Goal: Information Seeking & Learning: Learn about a topic

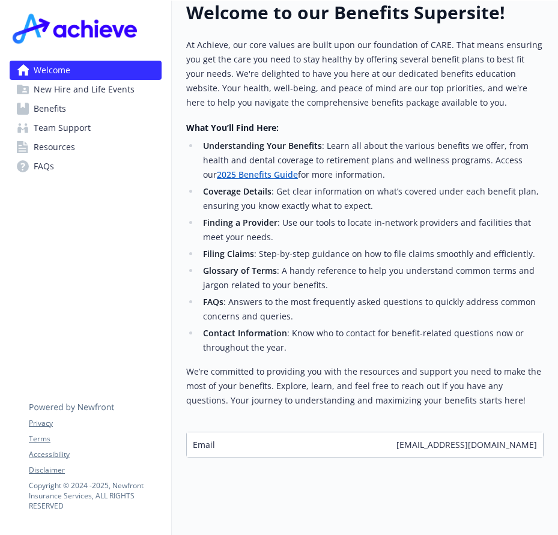
scroll to position [367, 0]
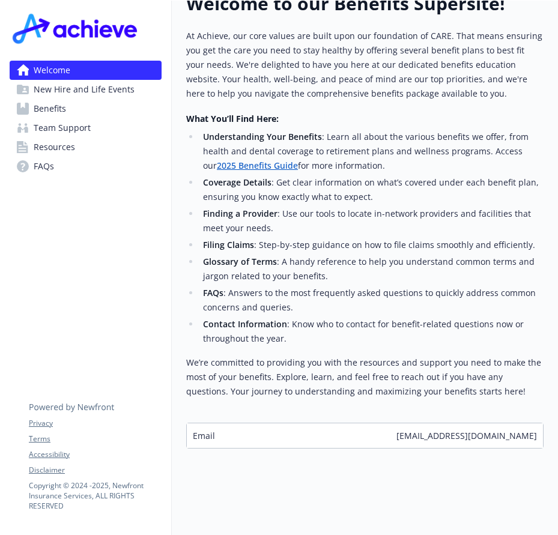
click at [118, 94] on span "New Hire and Life Events" at bounding box center [84, 89] width 101 height 19
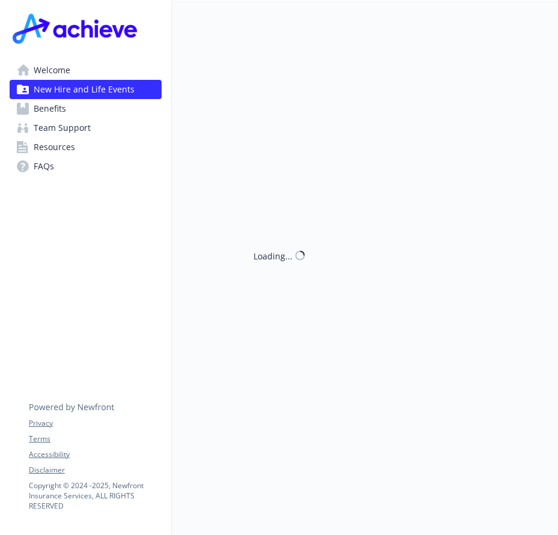
scroll to position [367, 0]
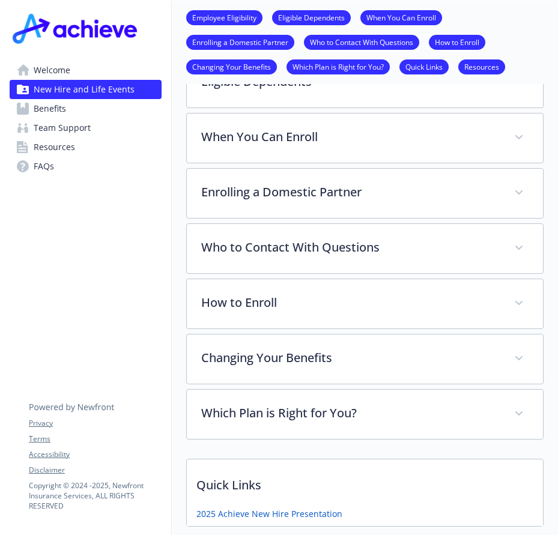
click at [32, 110] on link "Benefits" at bounding box center [86, 108] width 152 height 19
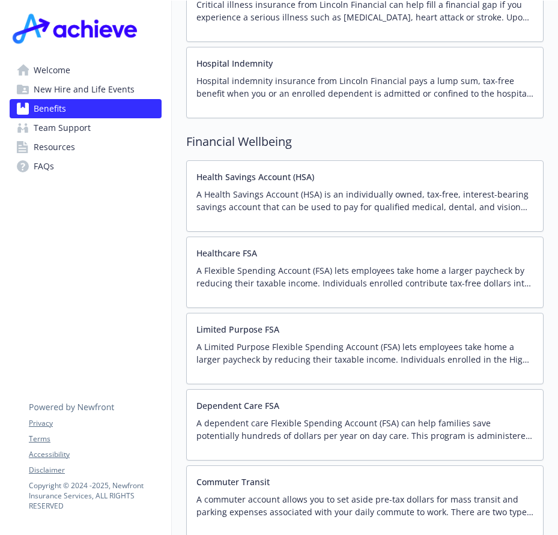
scroll to position [1663, 0]
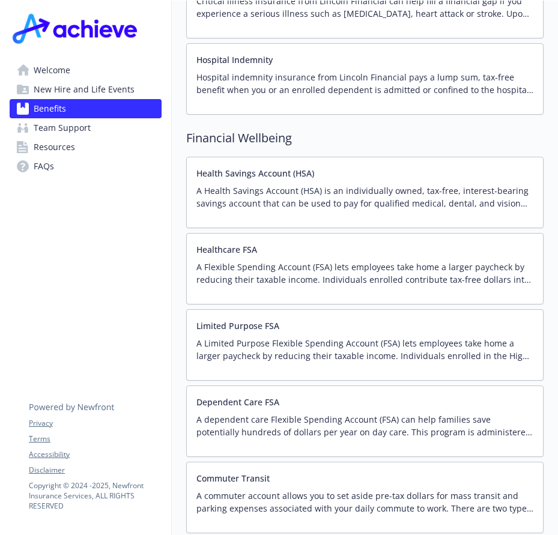
click at [236, 245] on div "Healthcare FSA A Flexible Spending Account (FSA) lets employees take home a lar…" at bounding box center [365, 268] width 337 height 51
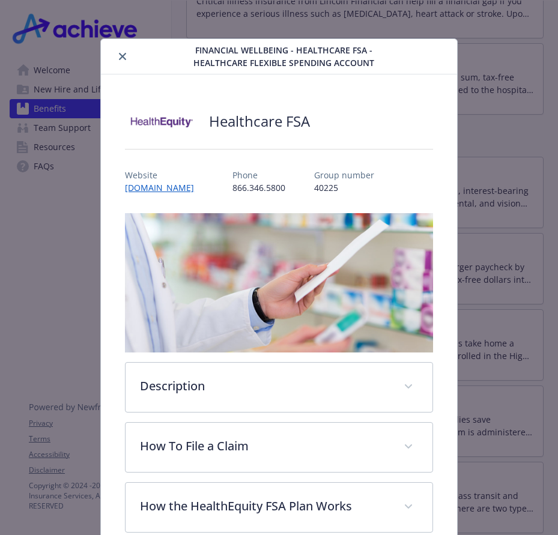
click at [120, 55] on icon "close" at bounding box center [122, 56] width 7 height 7
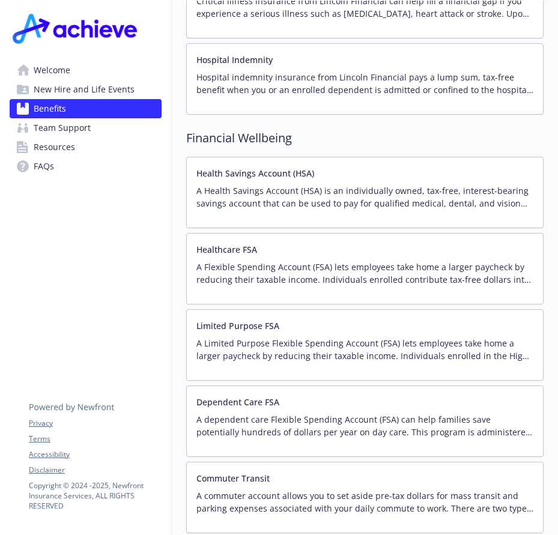
click at [273, 320] on button "Limited Purpose FSA" at bounding box center [238, 326] width 83 height 13
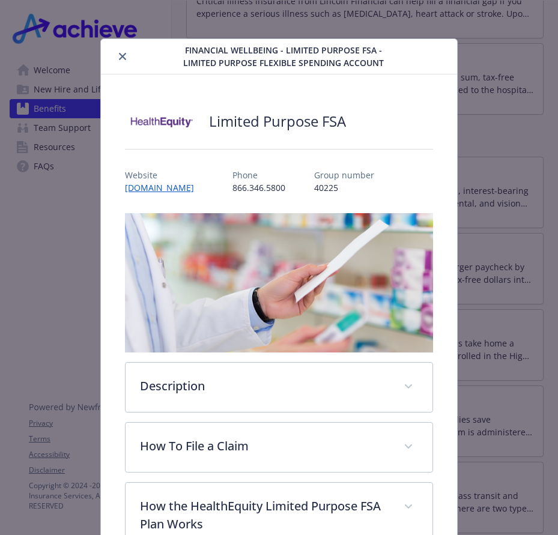
scroll to position [36, 0]
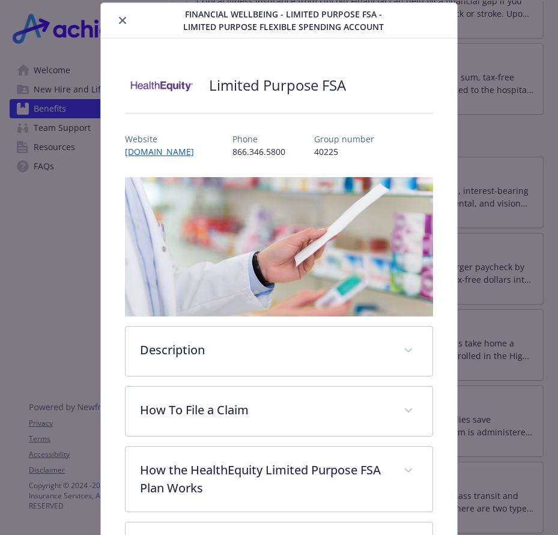
click at [118, 24] on button "close" at bounding box center [122, 20] width 14 height 14
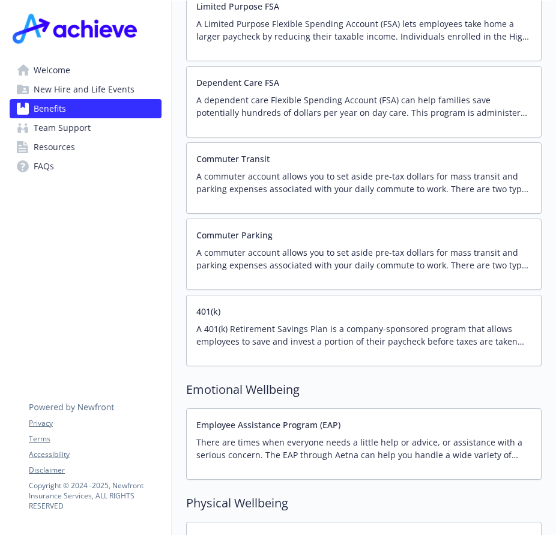
scroll to position [1990, 0]
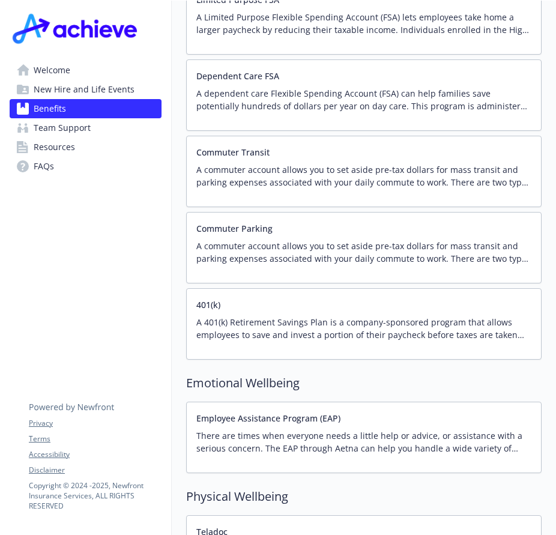
click at [255, 316] on p "A 401(k) Retirement Savings Plan is a company-sponsored program that allows emp…" at bounding box center [364, 328] width 335 height 25
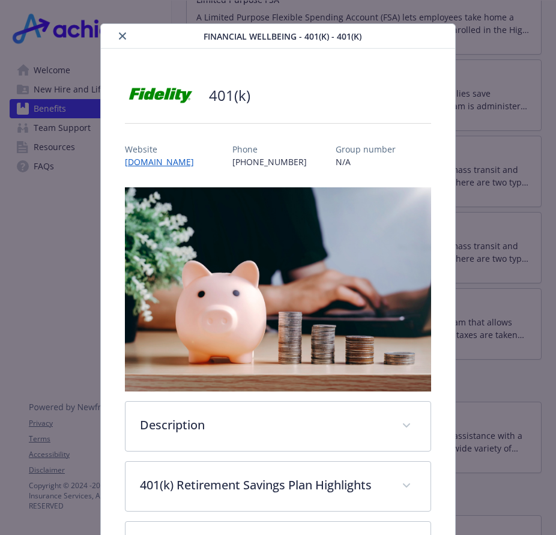
scroll to position [14, 0]
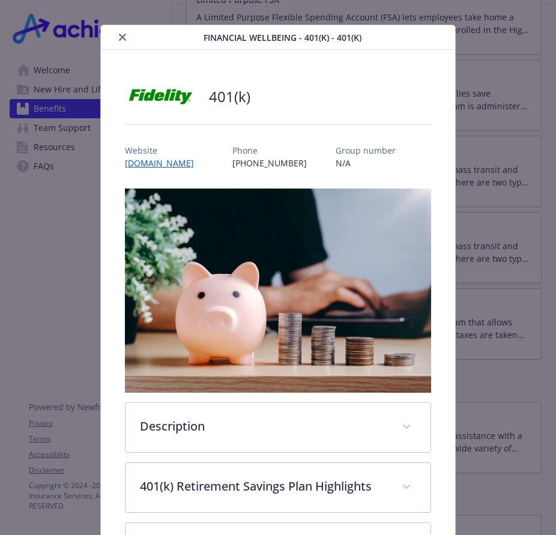
click at [122, 36] on icon "close" at bounding box center [122, 37] width 7 height 7
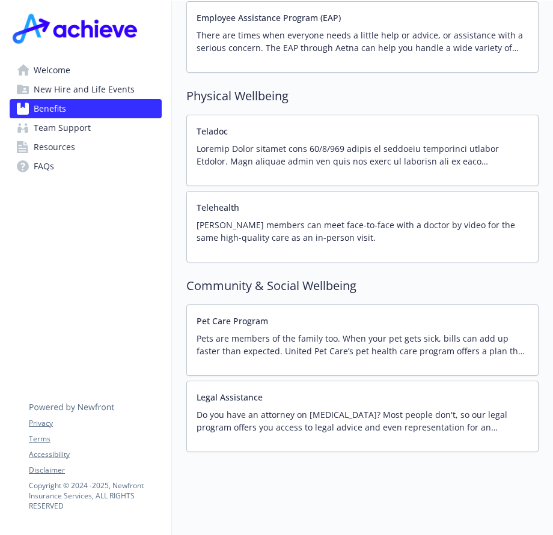
scroll to position [831, 9]
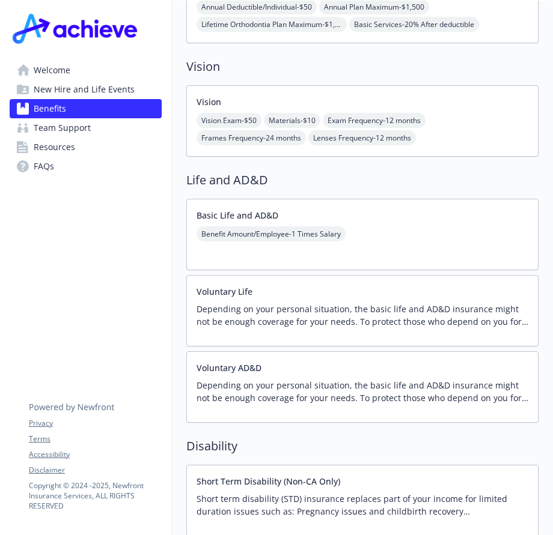
drag, startPoint x: 486, startPoint y: 243, endPoint x: 489, endPoint y: 263, distance: 20.2
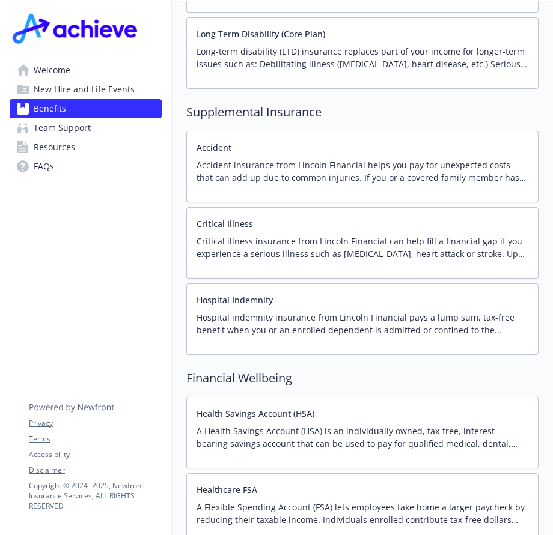
scroll to position [1432, 9]
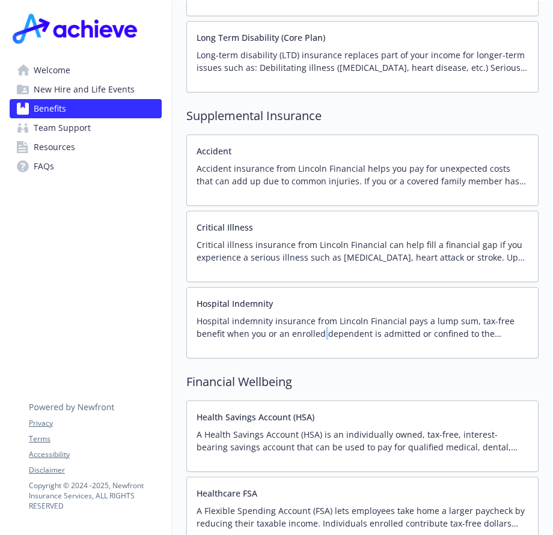
click at [318, 320] on p "Hospital indemnity insurance from Lincoln Financial pays a lump sum, tax-free b…" at bounding box center [363, 327] width 332 height 25
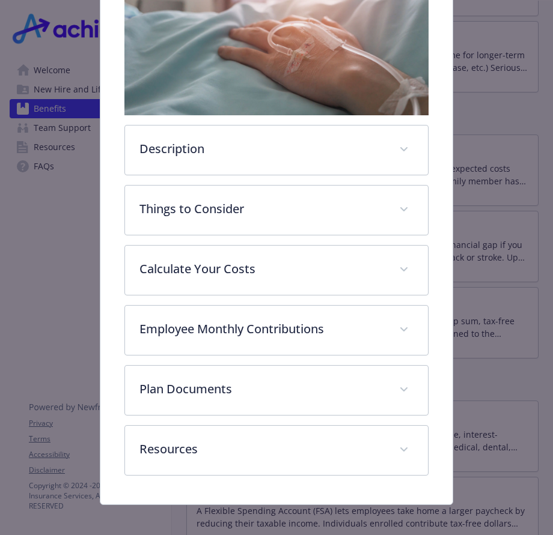
scroll to position [231, 0]
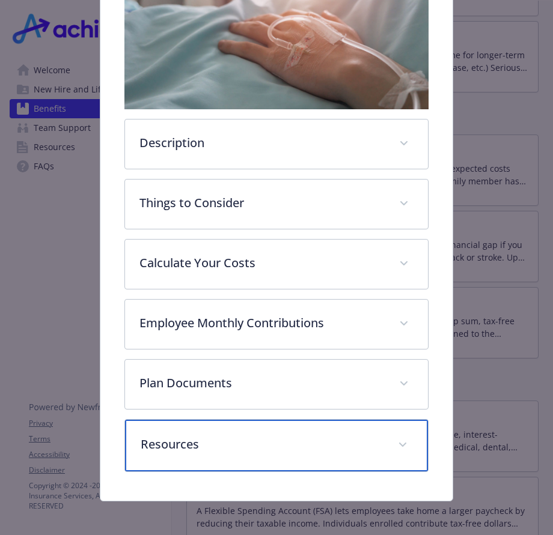
click at [234, 449] on p "Resources" at bounding box center [262, 445] width 243 height 18
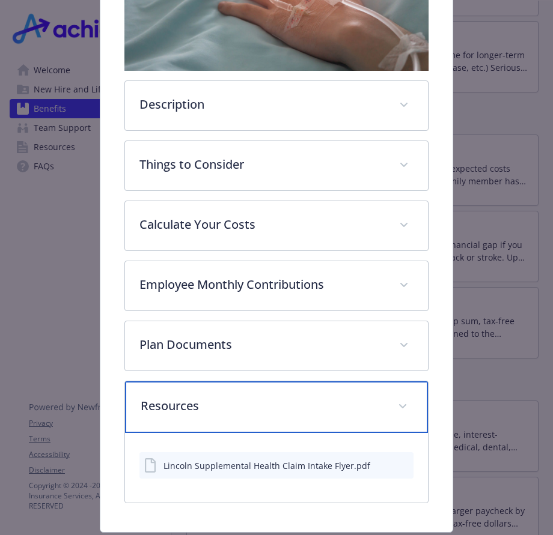
scroll to position [303, 0]
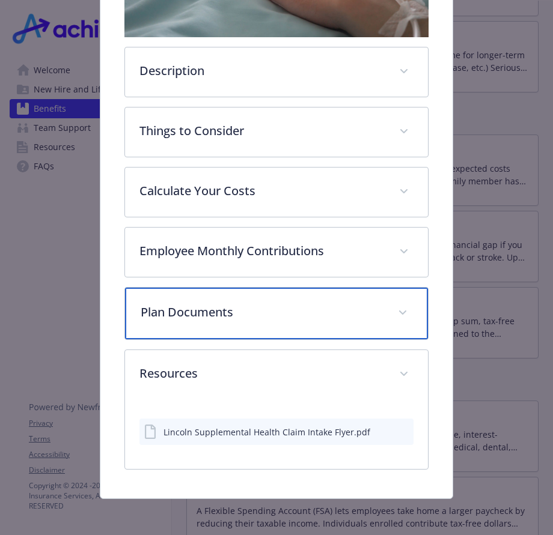
click at [394, 307] on span "details for plan Supplemental Insurance - Hospital Indemnity - Hospital Indemni…" at bounding box center [402, 312] width 19 height 19
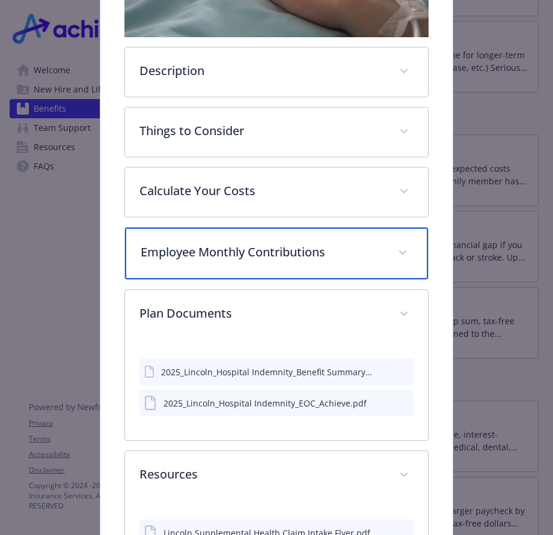
click at [290, 245] on p "Employee Monthly Contributions" at bounding box center [262, 252] width 243 height 18
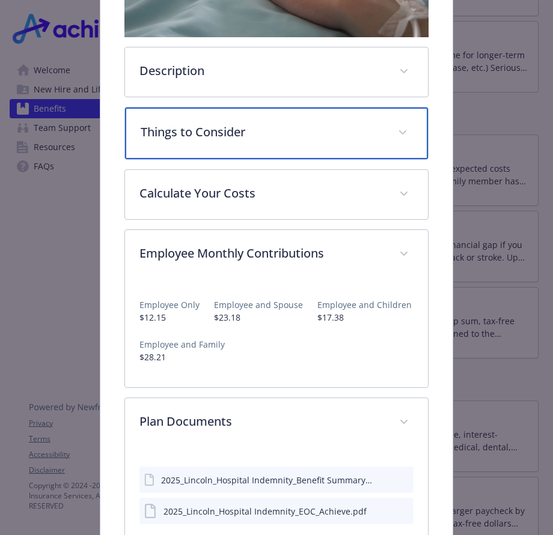
click at [338, 134] on p "Things to Consider" at bounding box center [262, 132] width 243 height 18
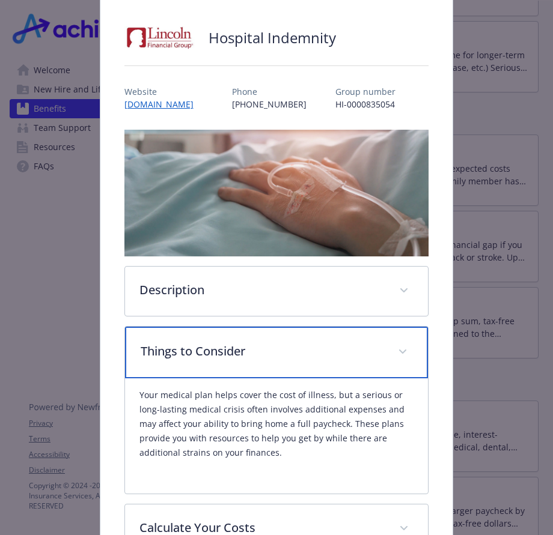
scroll to position [77, 0]
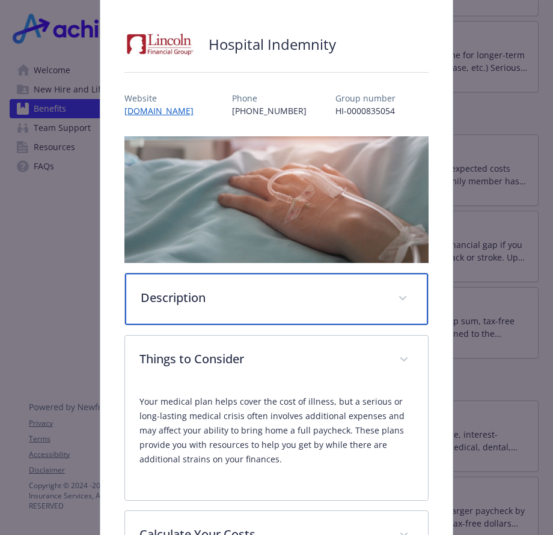
click at [399, 294] on span "details for plan Supplemental Insurance - Hospital Indemnity - Hospital Indemni…" at bounding box center [402, 298] width 19 height 19
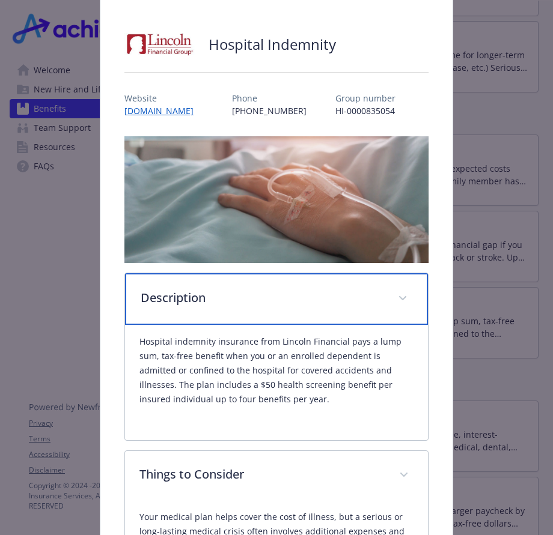
click at [399, 296] on icon "details for plan Supplemental Insurance - Hospital Indemnity - Hospital Indemni…" at bounding box center [402, 298] width 7 height 4
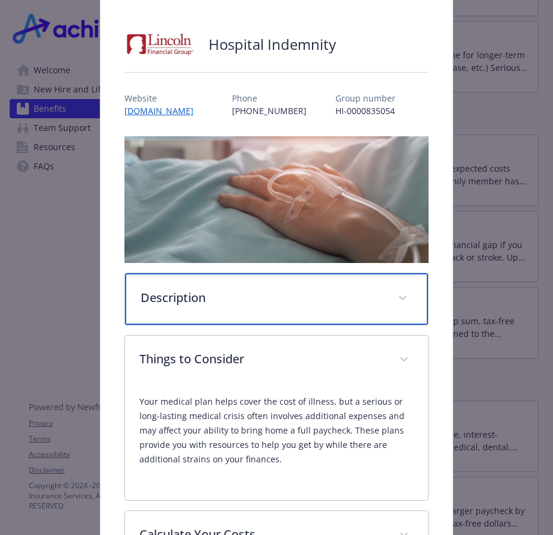
click at [399, 296] on icon "details for plan Supplemental Insurance - Hospital Indemnity - Hospital Indemni…" at bounding box center [402, 298] width 7 height 5
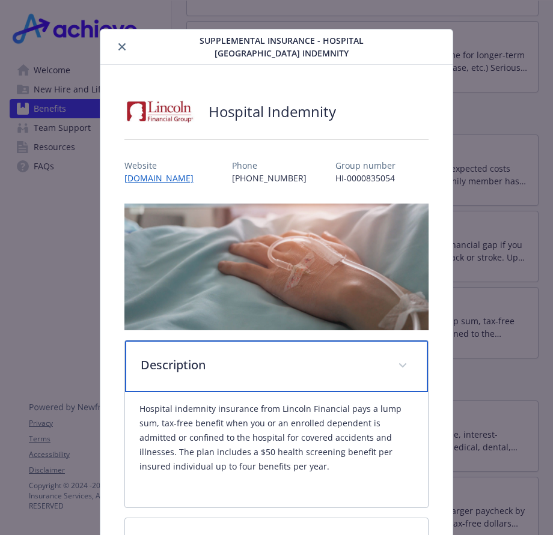
scroll to position [0, 0]
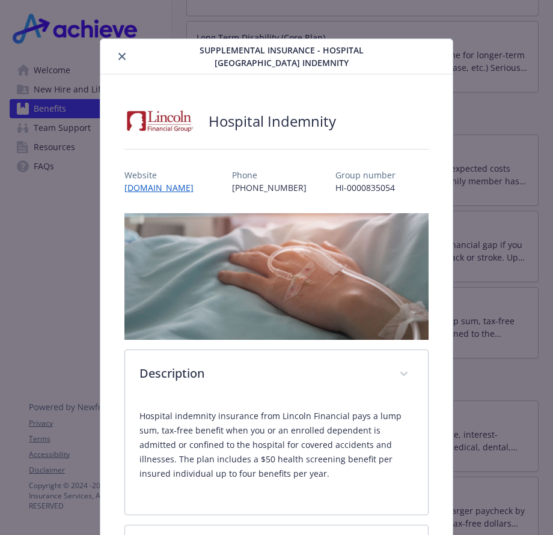
click at [118, 54] on icon "close" at bounding box center [121, 56] width 7 height 7
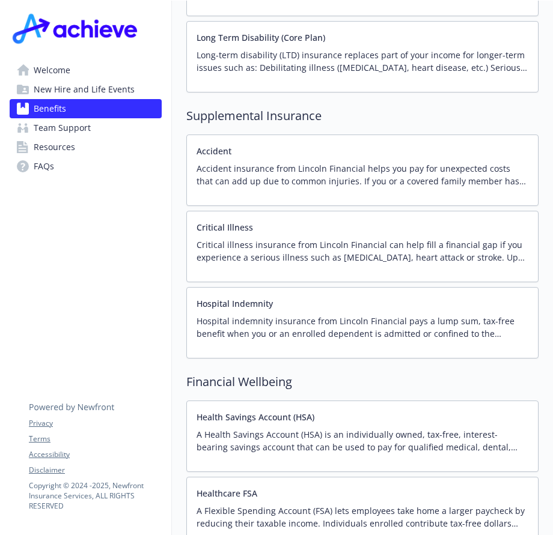
click at [47, 69] on span "Welcome" at bounding box center [52, 70] width 37 height 19
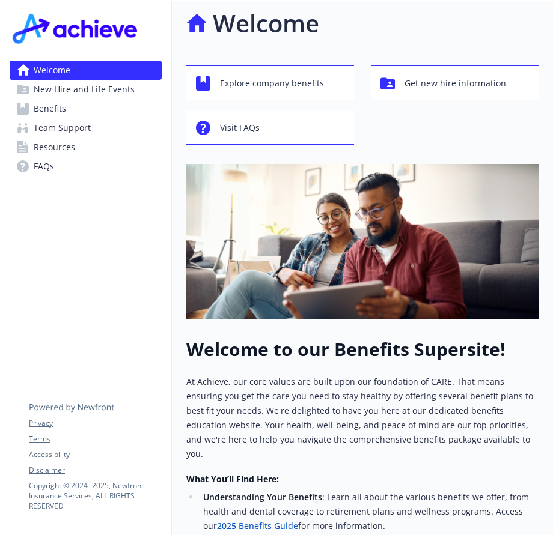
scroll to position [379, 9]
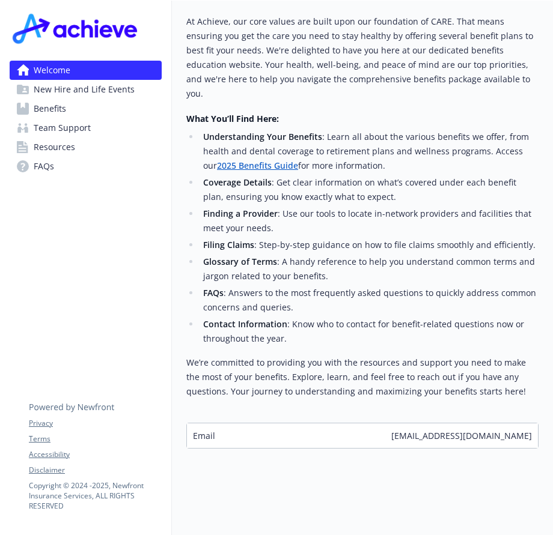
click at [88, 90] on span "New Hire and Life Events" at bounding box center [84, 89] width 101 height 19
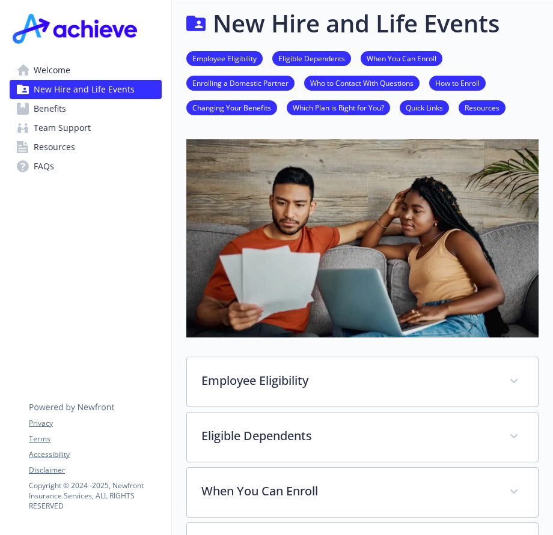
scroll to position [379, 9]
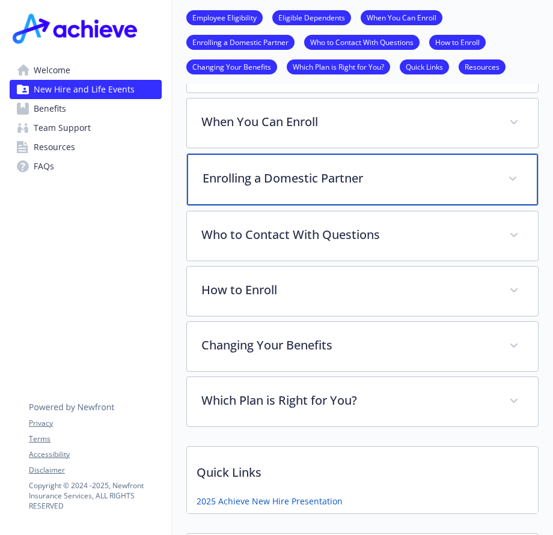
click at [473, 187] on div "Enrolling a Domestic Partner" at bounding box center [362, 180] width 351 height 52
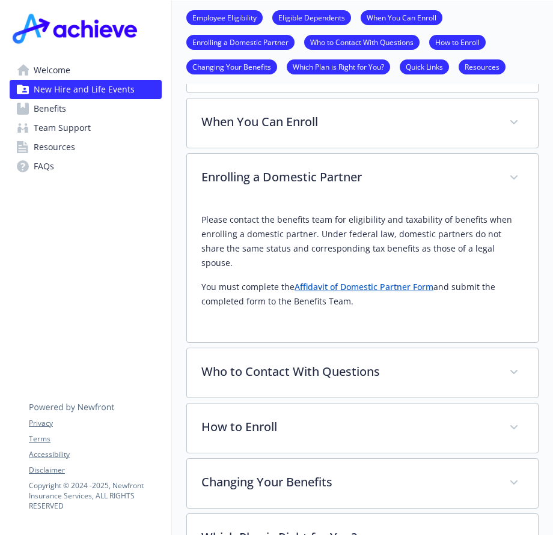
click at [78, 135] on span "Team Support" at bounding box center [62, 127] width 57 height 19
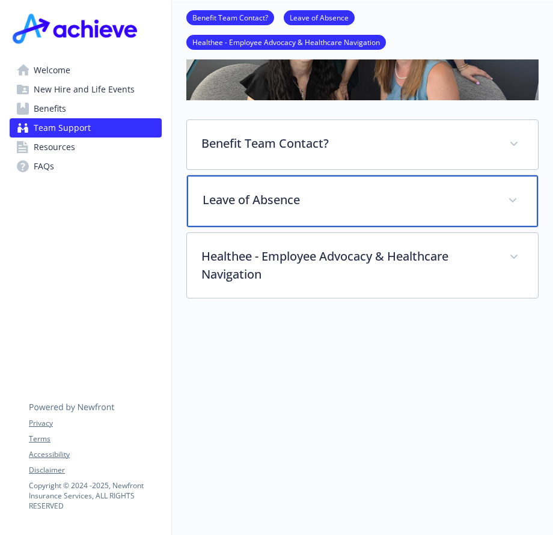
scroll to position [231, 9]
click at [327, 197] on p "Leave of Absence" at bounding box center [348, 200] width 291 height 18
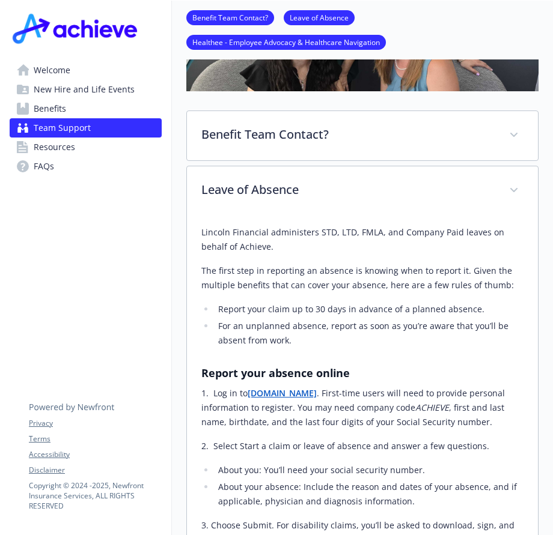
click at [69, 153] on link "Resources" at bounding box center [86, 147] width 152 height 19
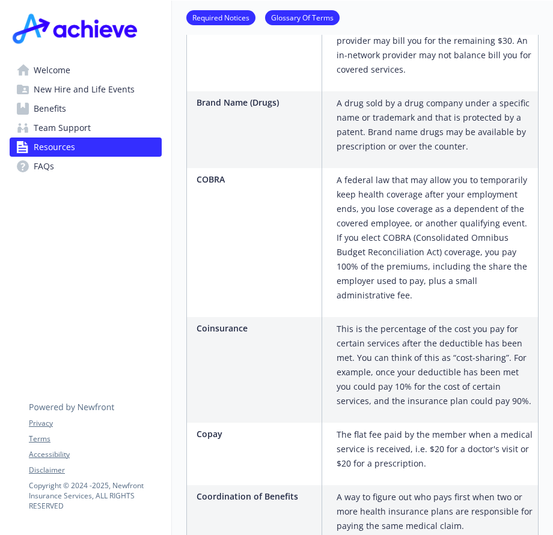
scroll to position [792, 9]
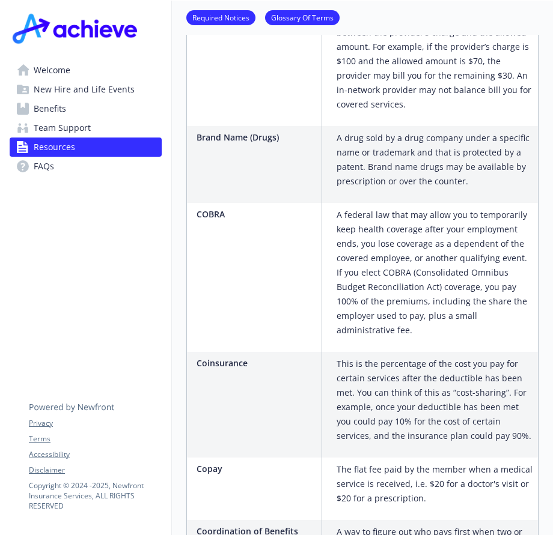
click at [34, 168] on span "FAQs" at bounding box center [44, 166] width 20 height 19
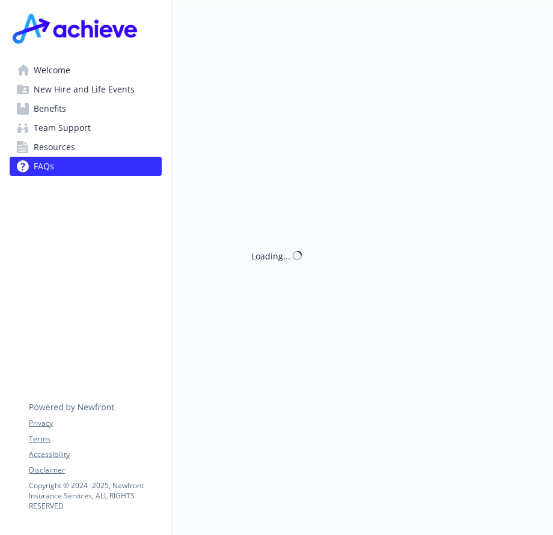
scroll to position [792, 9]
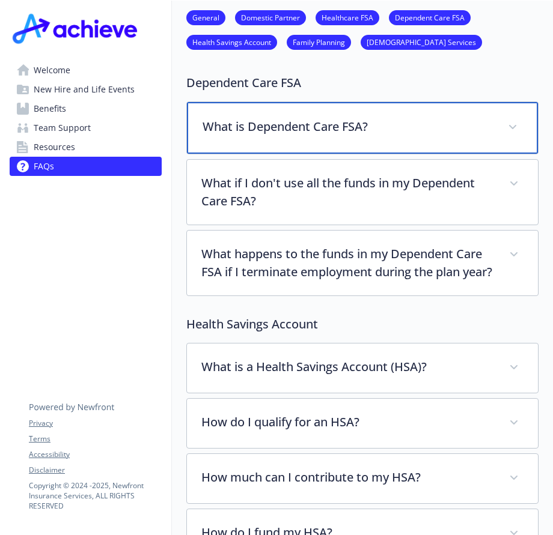
click at [377, 123] on p "What is Dependent Care FSA?" at bounding box center [348, 127] width 291 height 18
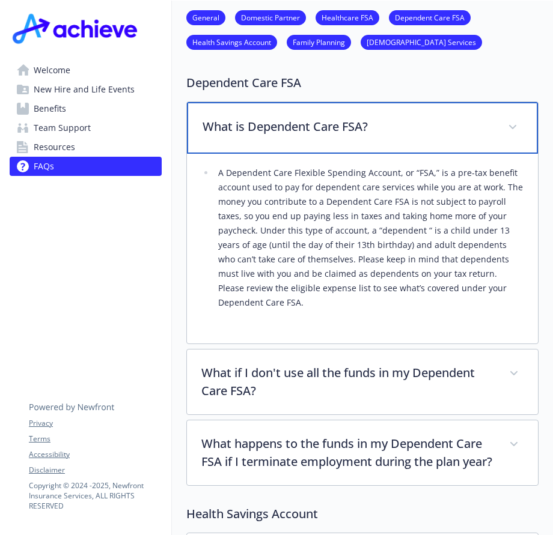
click at [507, 129] on span at bounding box center [512, 127] width 19 height 19
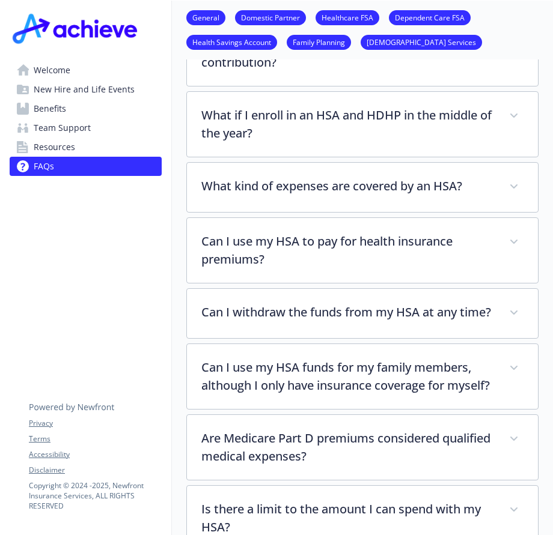
scroll to position [1499, 9]
